Goal: Task Accomplishment & Management: Manage account settings

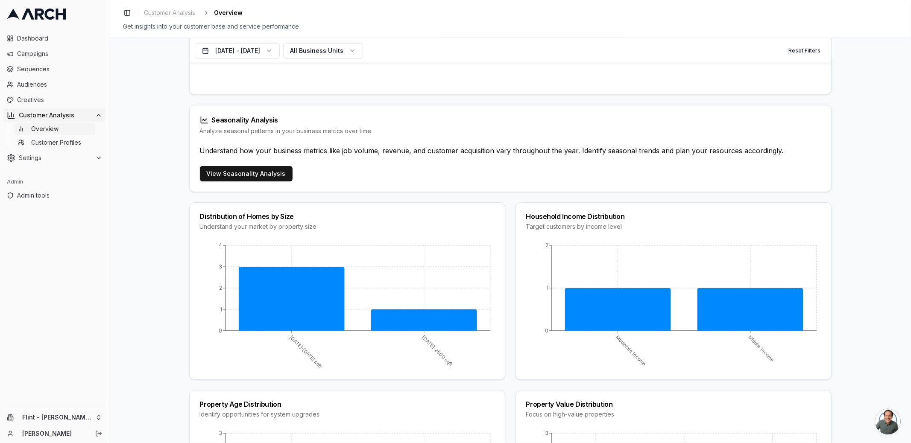
scroll to position [505, 0]
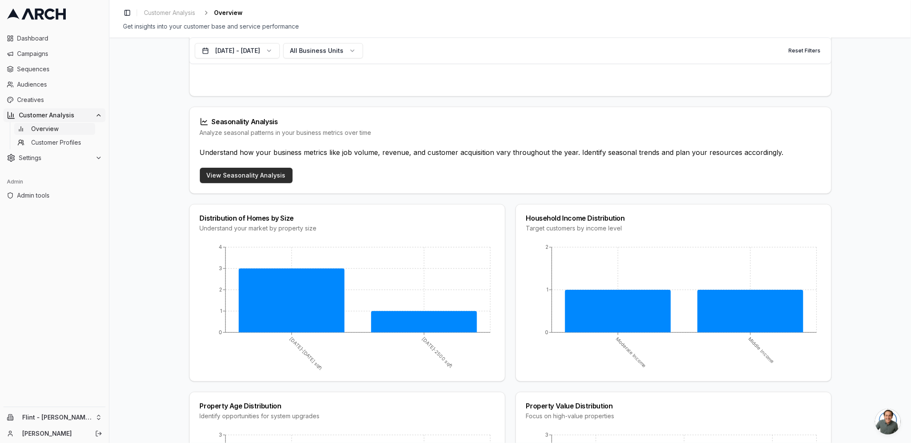
click at [263, 174] on link "View Seasonality Analysis" at bounding box center [246, 175] width 93 height 15
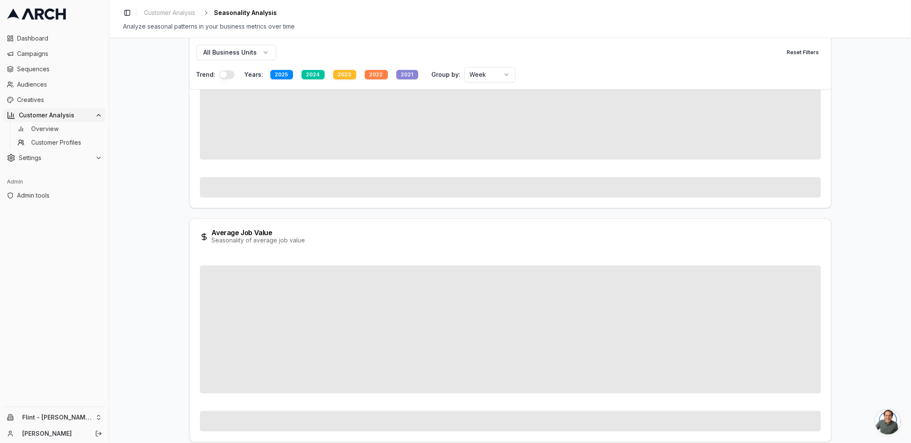
scroll to position [108, 0]
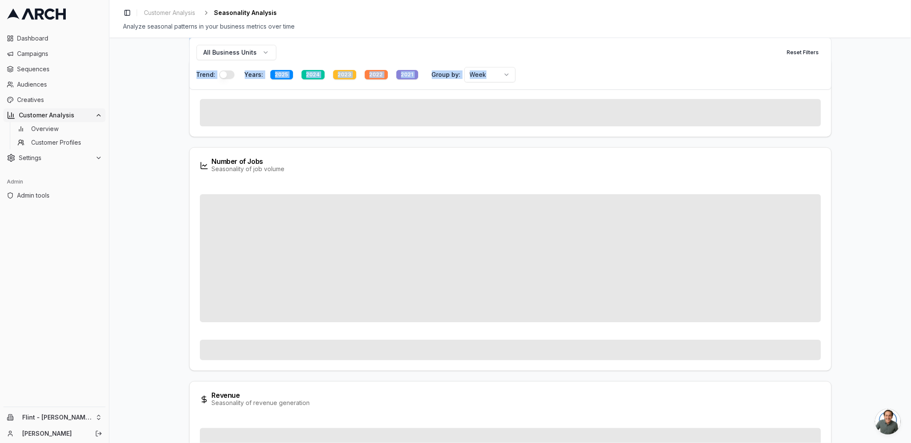
drag, startPoint x: 191, startPoint y: 72, endPoint x: 165, endPoint y: 57, distance: 30.4
click at [165, 57] on div "Seasonality Analysis All Business Units Reset Filters Trend: Years: 2025 2024 2…" at bounding box center [510, 241] width 802 height 406
click at [156, 66] on div "Seasonality Analysis All Business Units Reset Filters Trend: Years: 2025 2024 2…" at bounding box center [510, 241] width 802 height 406
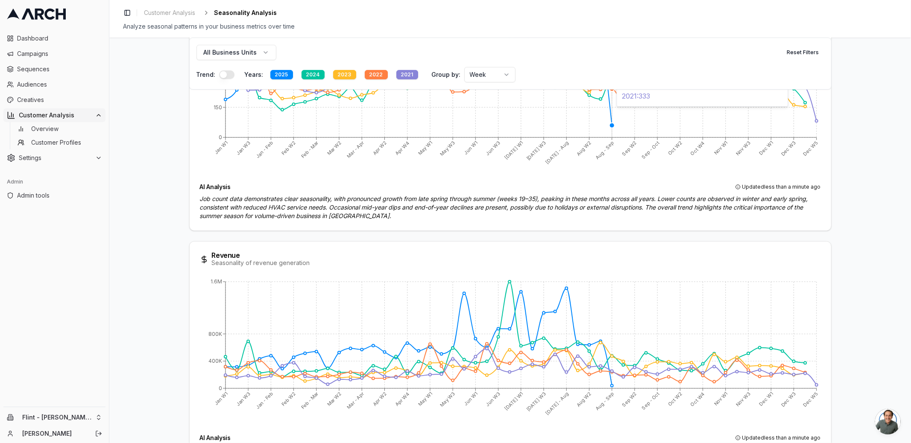
scroll to position [335, 0]
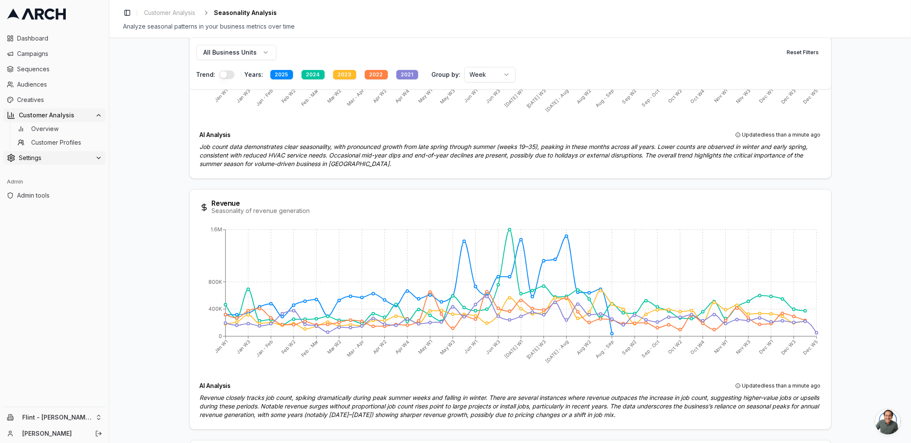
click at [64, 161] on span "Settings" at bounding box center [55, 158] width 73 height 9
click at [77, 256] on link "Integrations" at bounding box center [54, 254] width 81 height 12
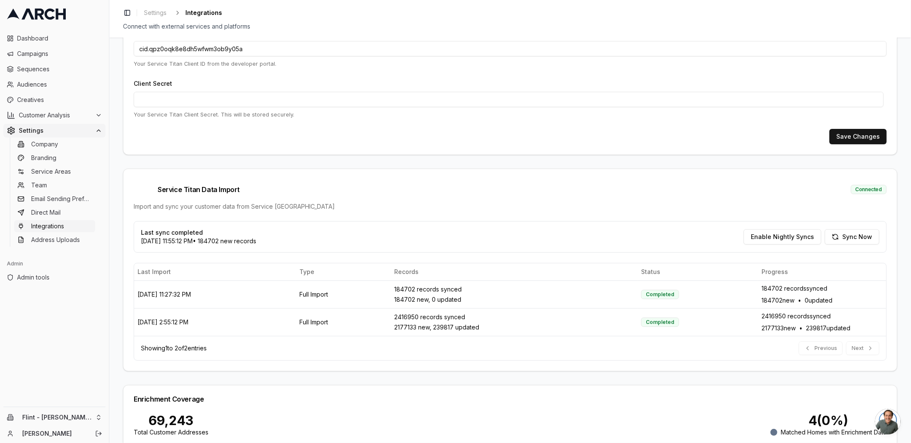
scroll to position [171, 0]
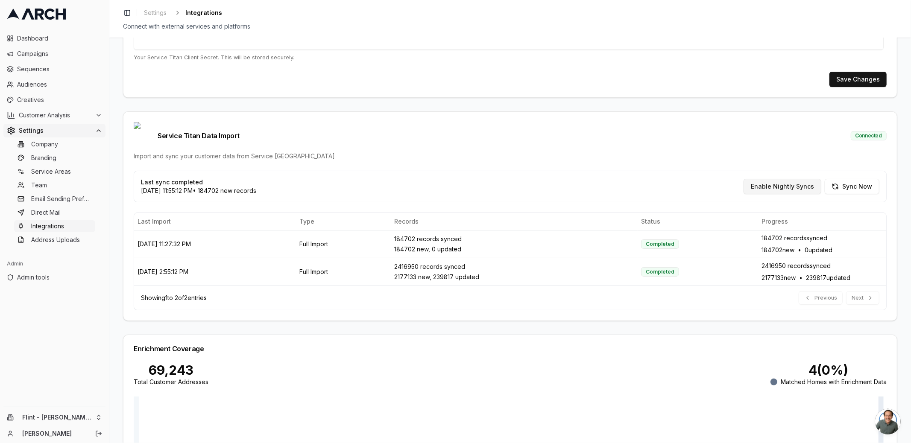
click at [776, 179] on button "Enable Nightly Syncs" at bounding box center [783, 186] width 78 height 15
click at [79, 420] on html "Dashboard Campaigns Sequences Audiences Creatives Customer Analysis Settings Co…" at bounding box center [455, 221] width 911 height 443
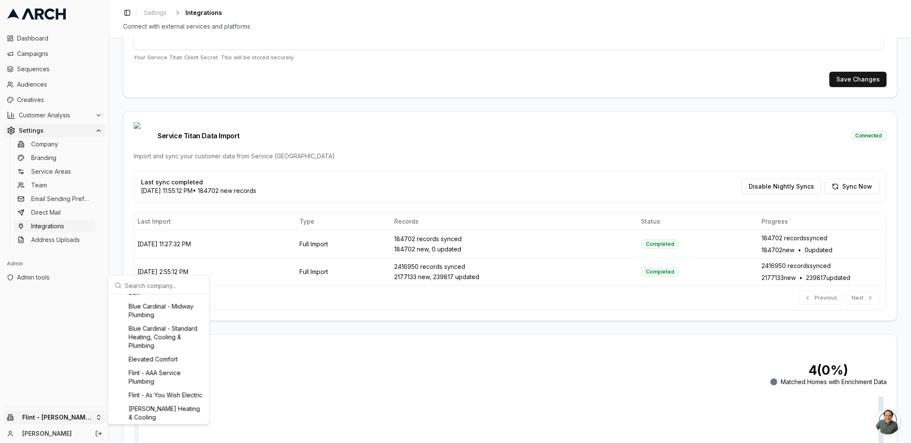
scroll to position [216, 0]
click at [166, 354] on div "Flint - As You Wish Electric" at bounding box center [158, 356] width 94 height 14
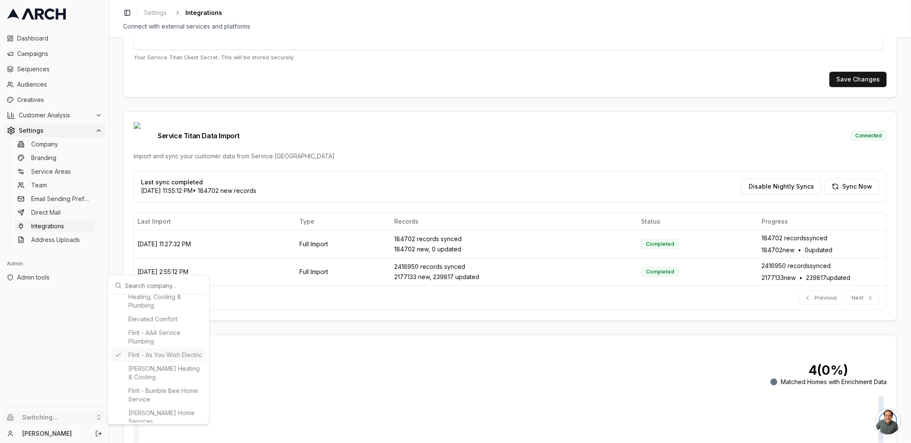
type input "435875483"
type input "cid.wlv8k8ko5z01eeewhtmufb2kd"
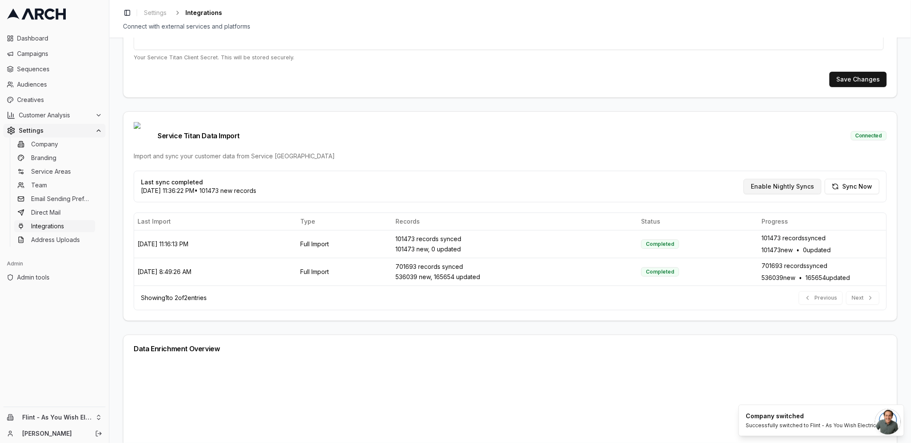
click at [765, 179] on button "Enable Nightly Syncs" at bounding box center [783, 186] width 78 height 15
